Goal: Transaction & Acquisition: Purchase product/service

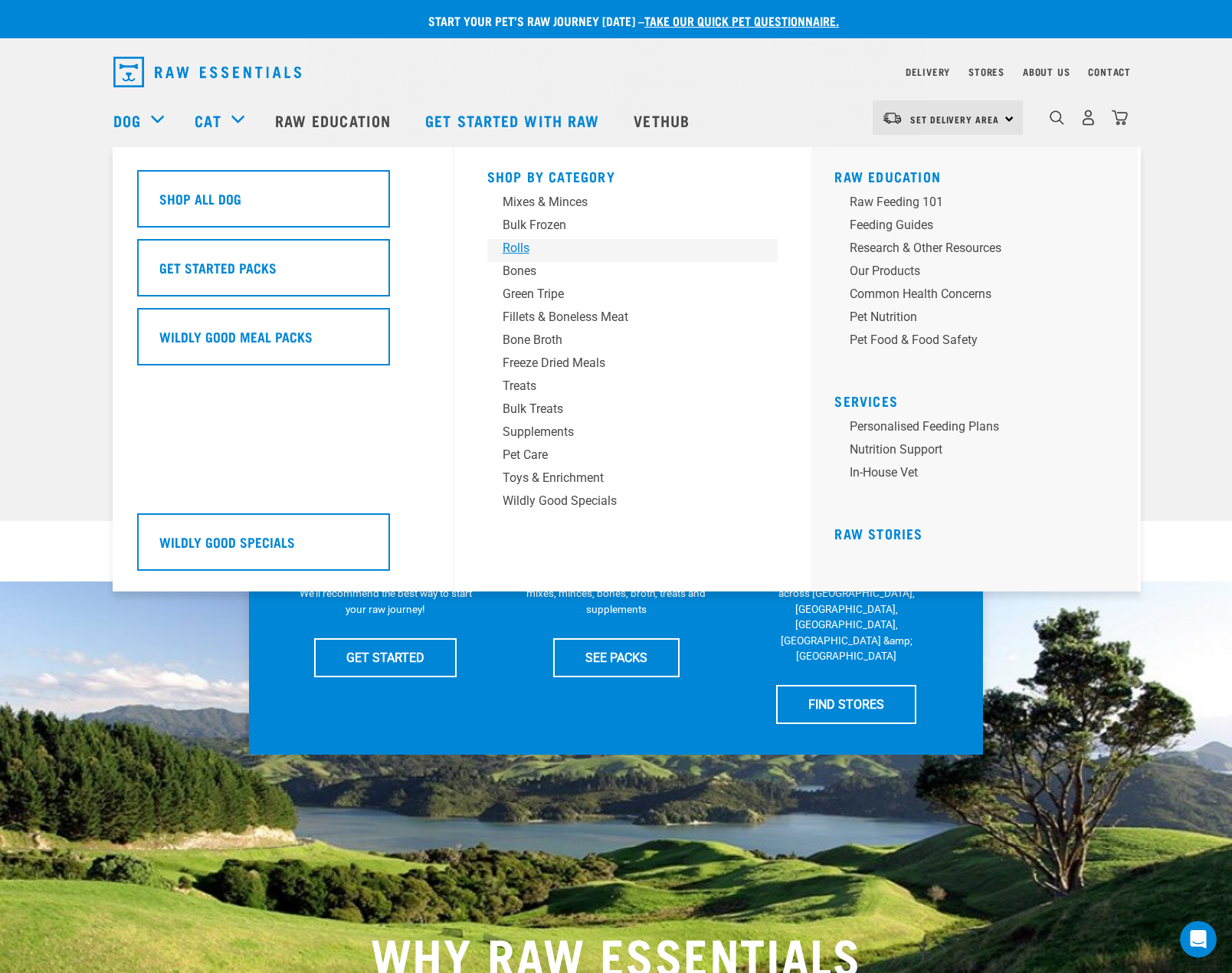
click at [540, 243] on div "Rolls" at bounding box center [622, 248] width 240 height 18
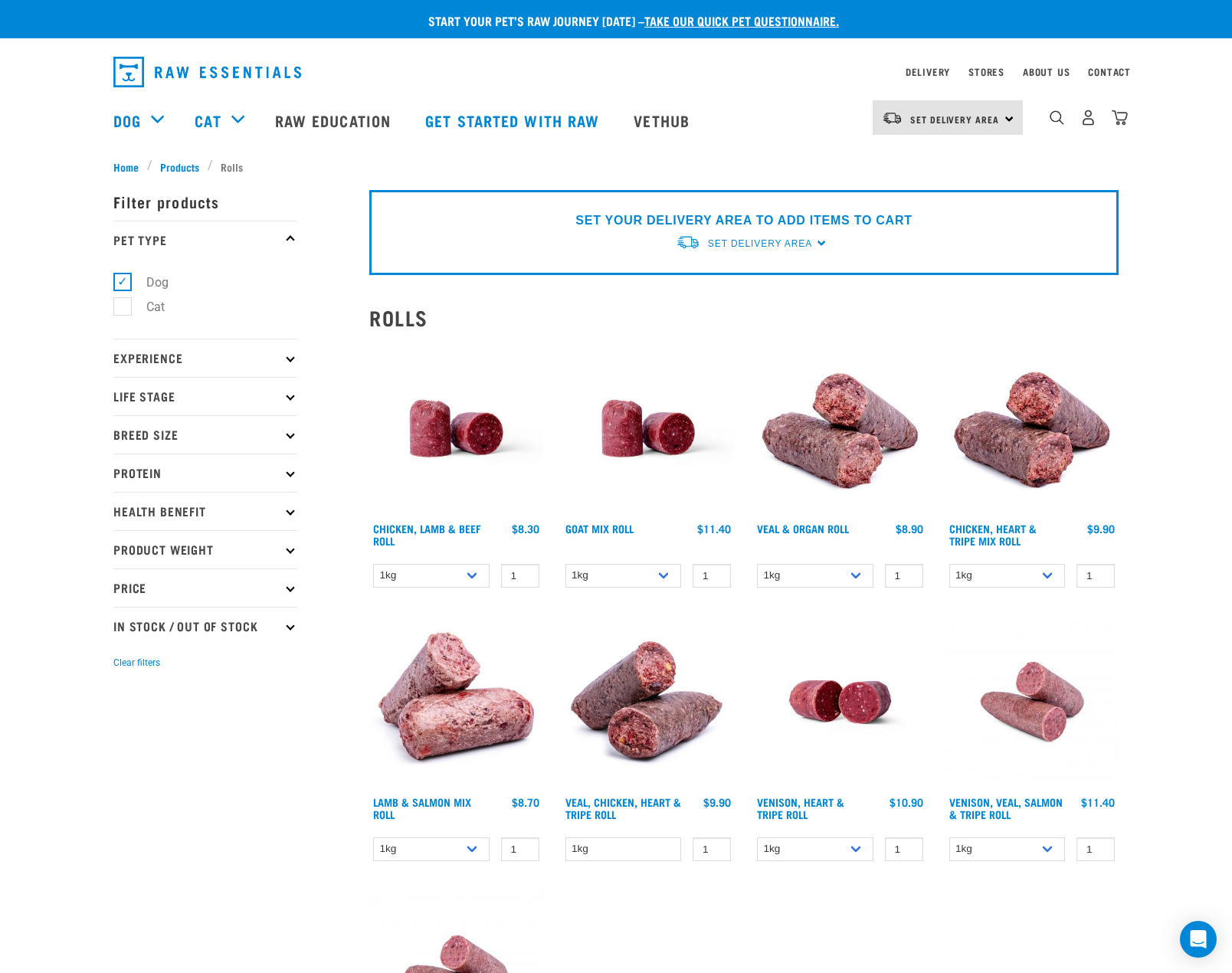
scroll to position [25, 0]
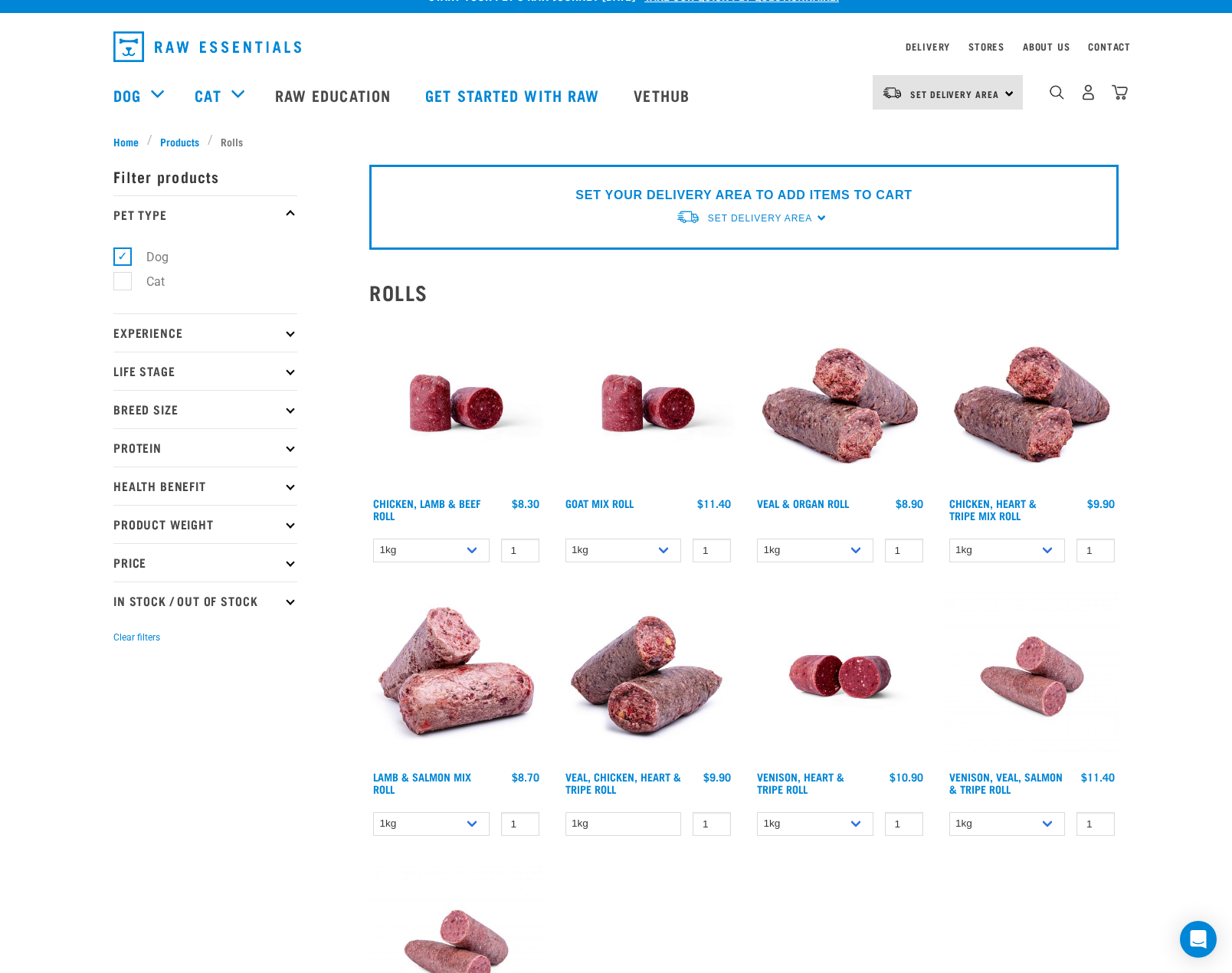
click at [1011, 441] on img at bounding box center [1032, 404] width 174 height 174
click at [1023, 431] on img at bounding box center [1032, 404] width 174 height 174
click at [973, 500] on link "Chicken, Heart & Tripe Mix Roll" at bounding box center [992, 508] width 87 height 17
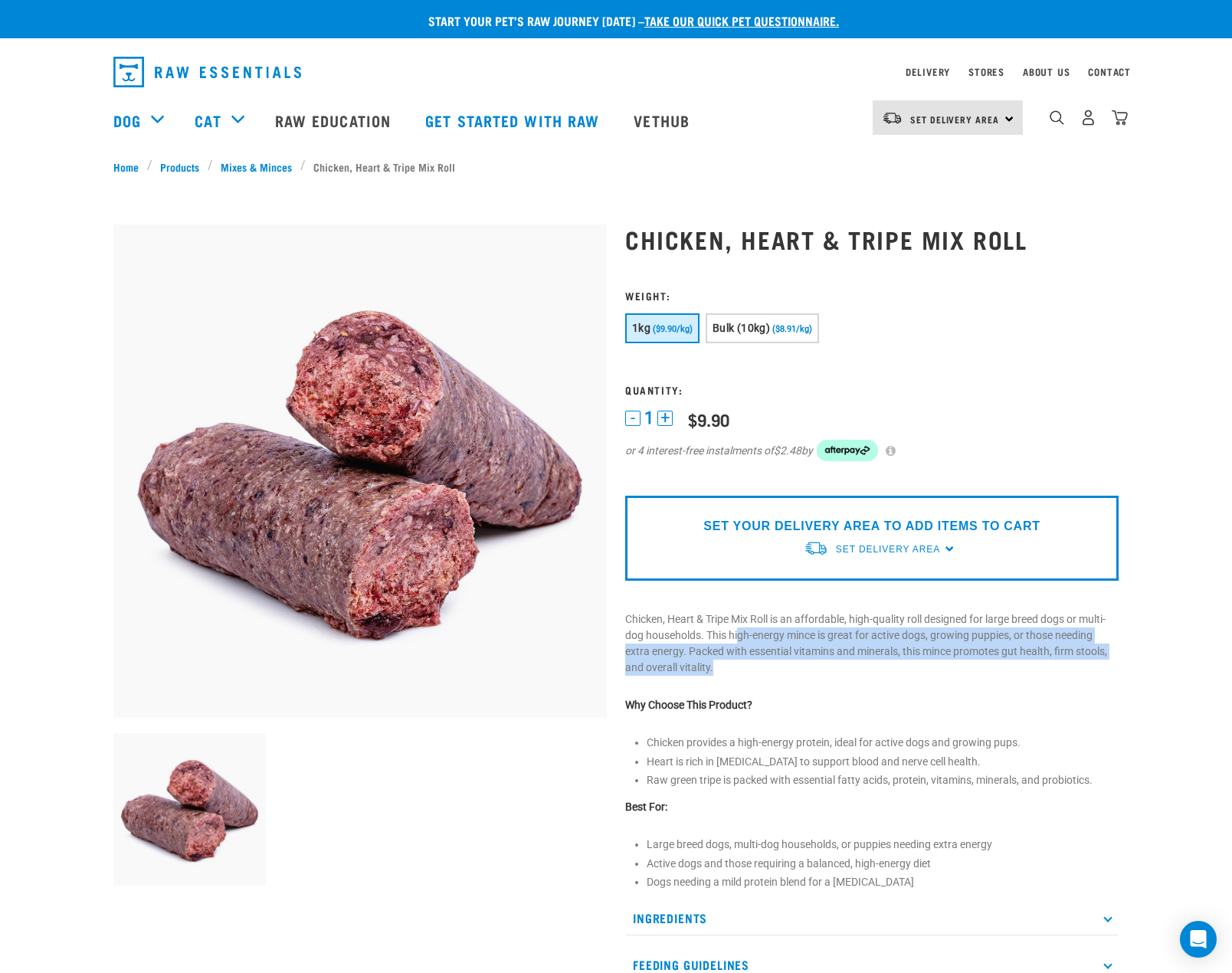
drag, startPoint x: 741, startPoint y: 633, endPoint x: 899, endPoint y: 674, distance: 163.2
click at [899, 674] on p "Chicken, Heart & Tripe Mix Roll is an affordable, high-quality roll designed fo…" at bounding box center [872, 643] width 494 height 64
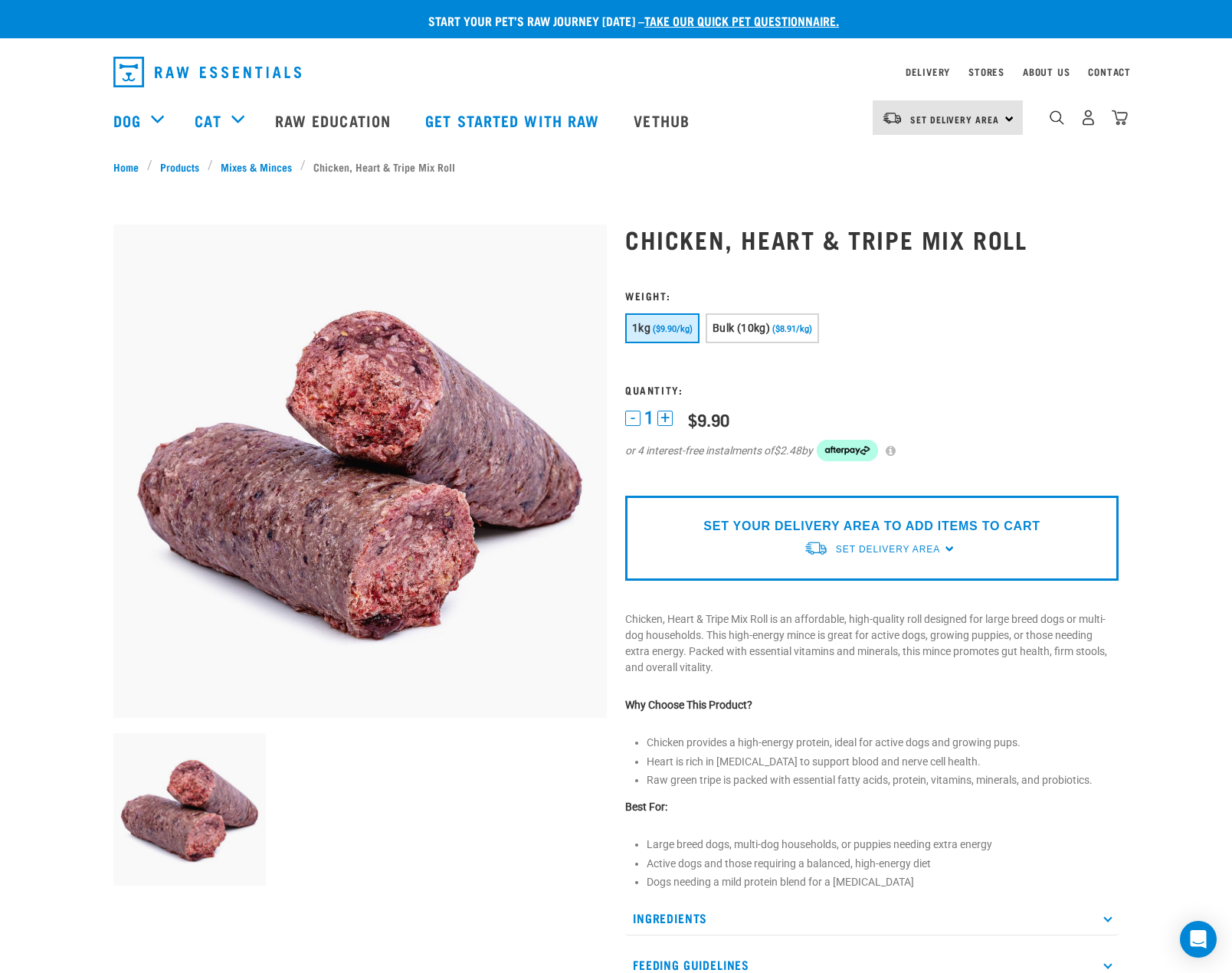
click at [793, 367] on form at bounding box center [872, 384] width 494 height 190
click at [742, 335] on button "Bulk (10kg) ($8.91/kg)" at bounding box center [762, 327] width 113 height 30
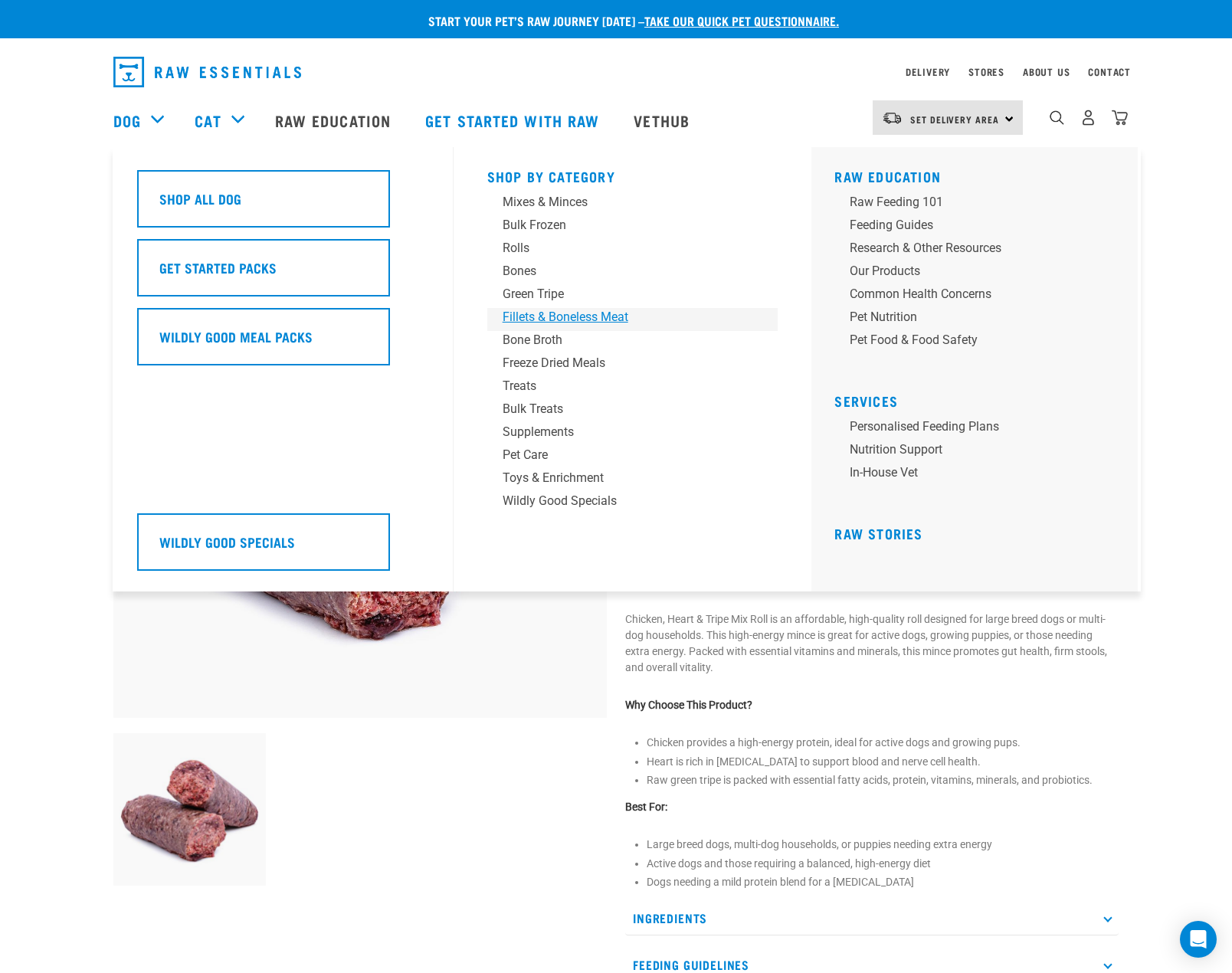
click at [559, 314] on div "Fillets & Boneless Meat" at bounding box center [622, 317] width 240 height 18
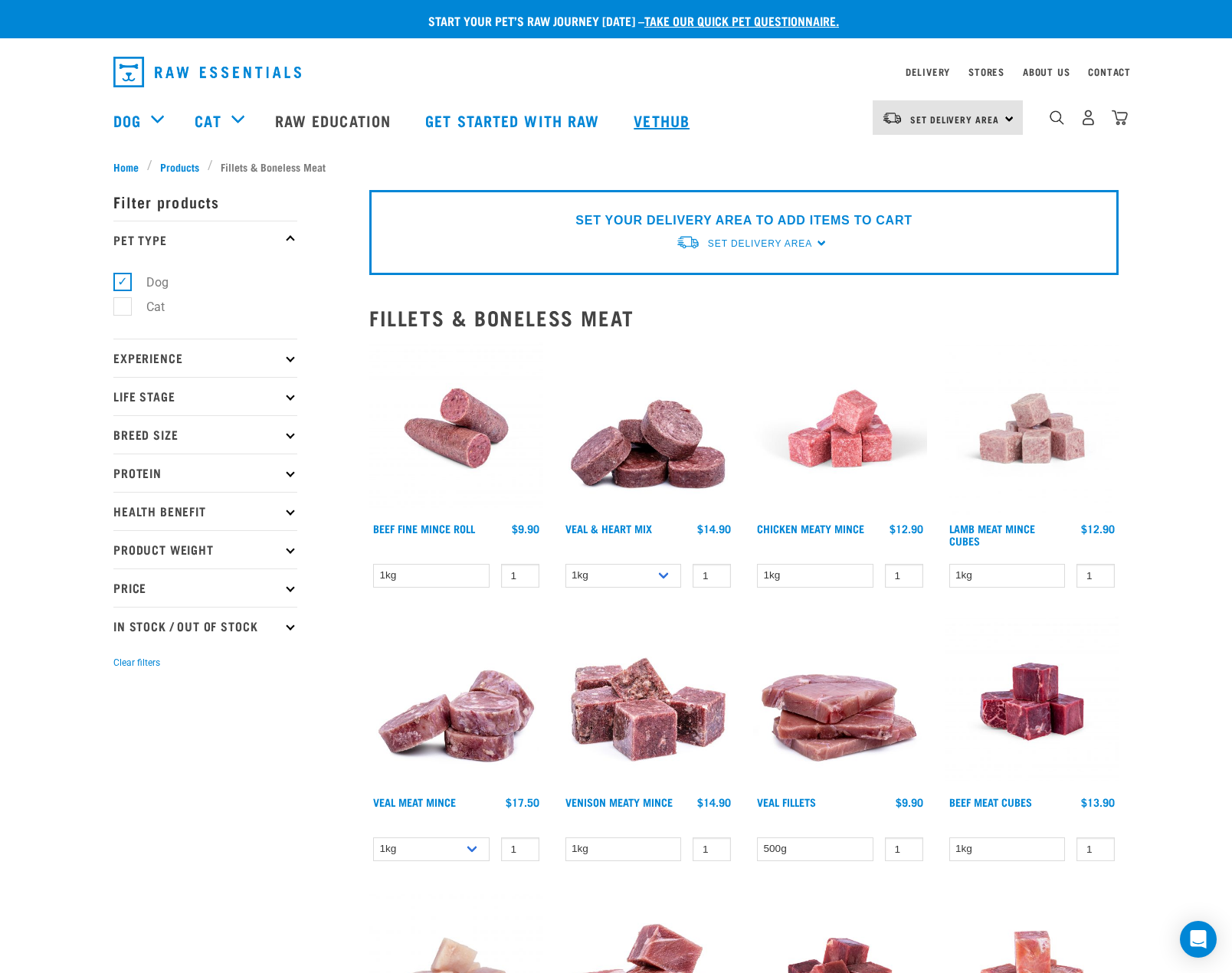
click at [670, 125] on link "Vethub" at bounding box center [664, 121] width 91 height 62
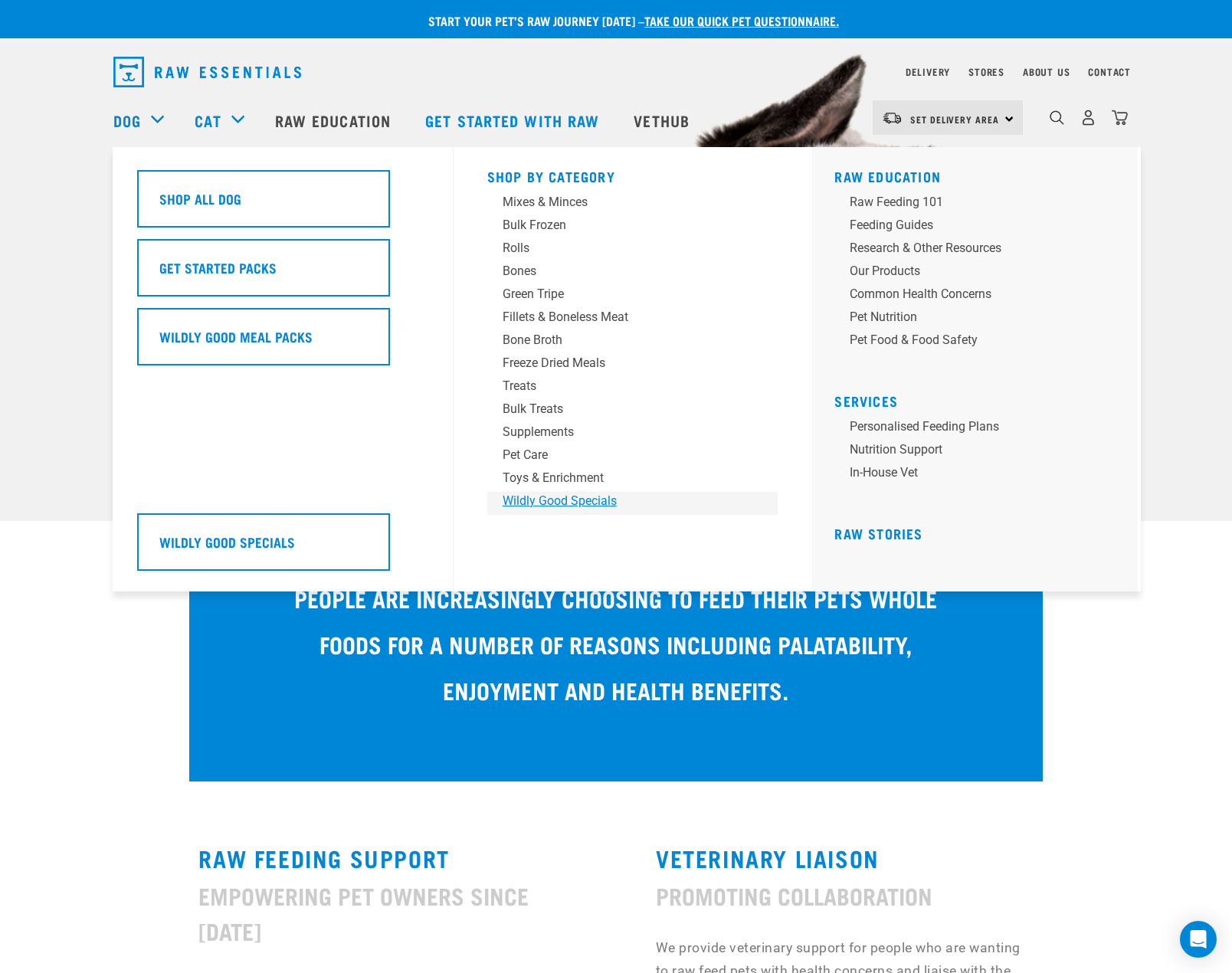
click at [525, 500] on div "Wildly Good Specials" at bounding box center [622, 501] width 240 height 18
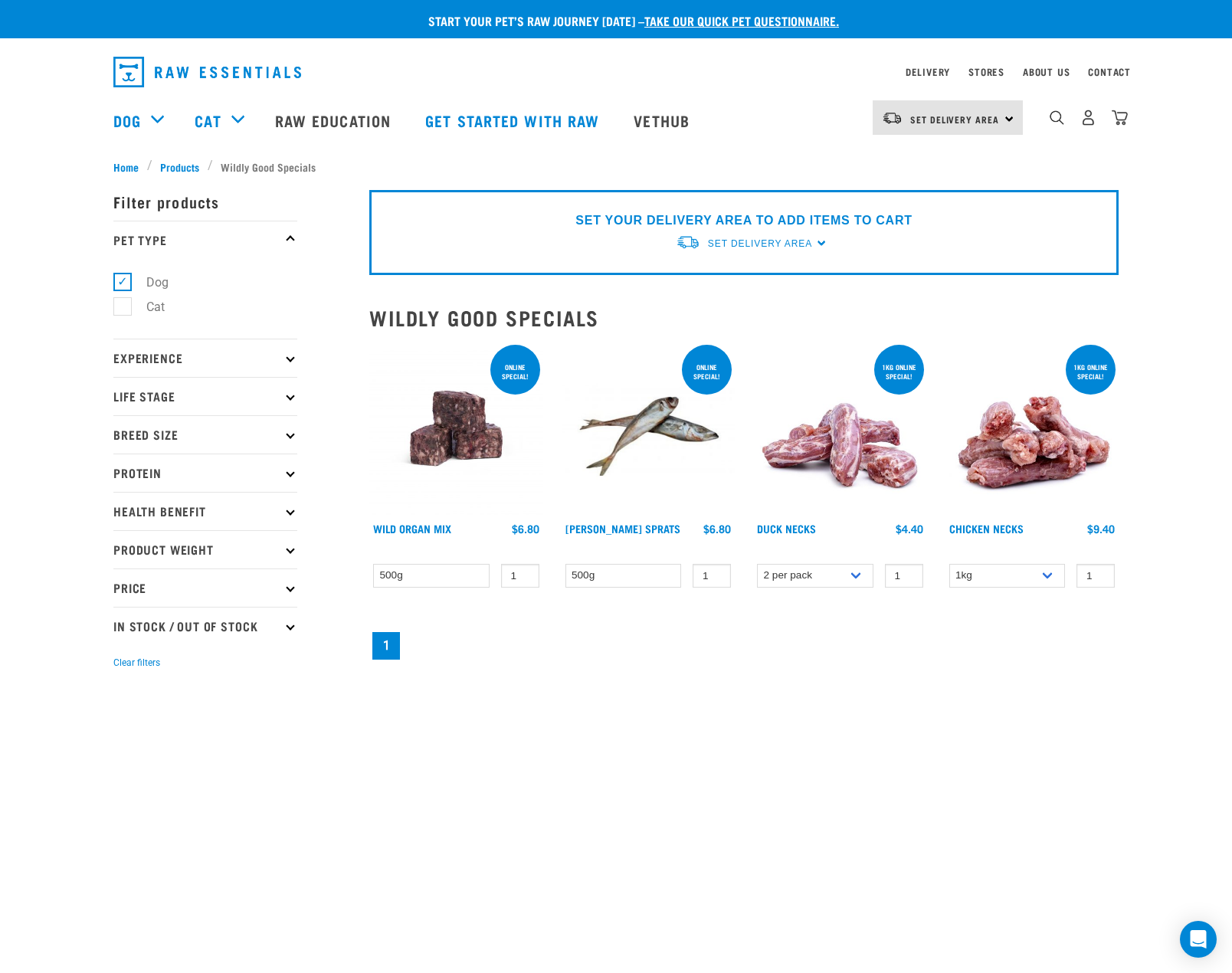
click at [458, 426] on img at bounding box center [456, 429] width 174 height 174
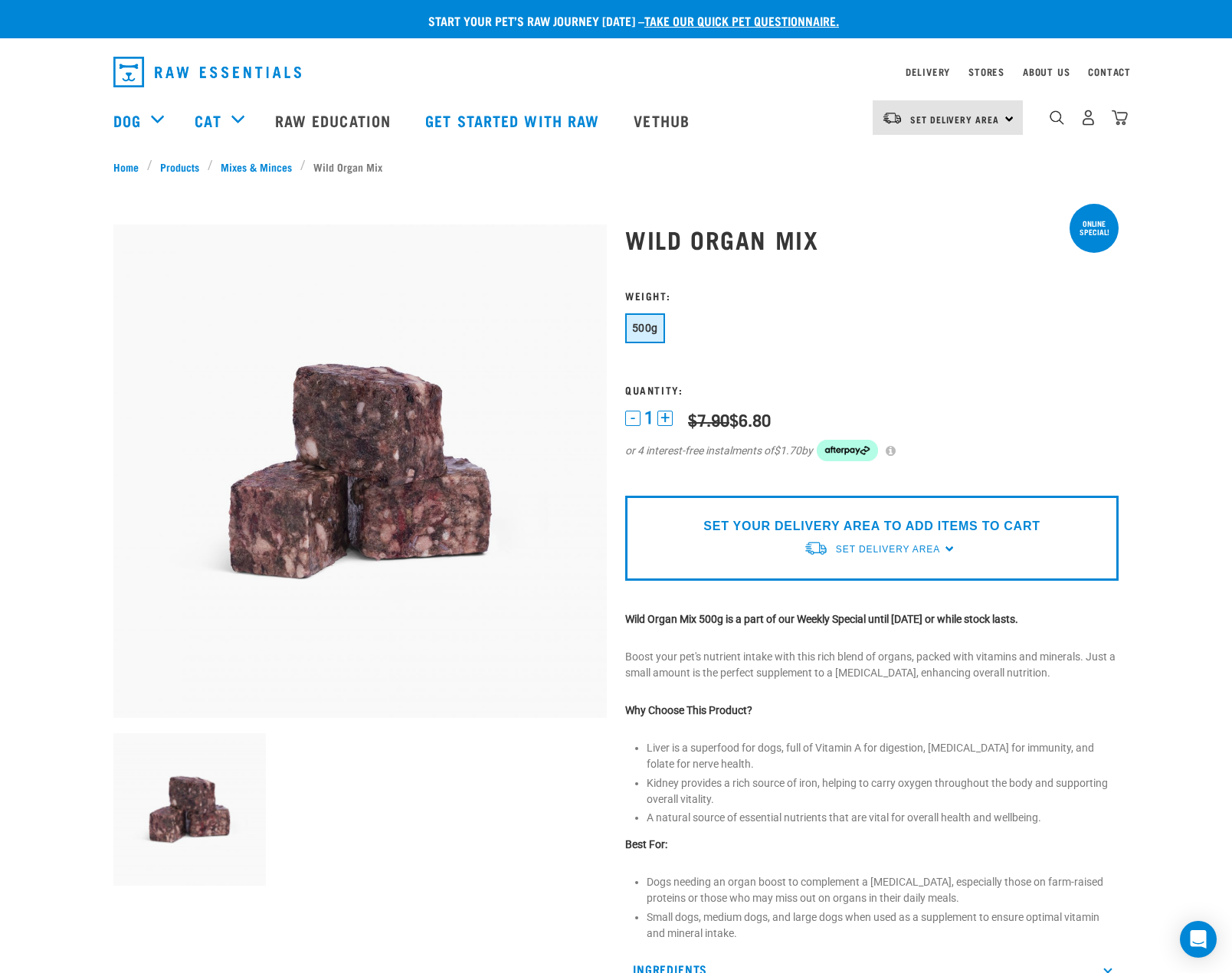
scroll to position [130, 0]
